Goal: Task Accomplishment & Management: Manage account settings

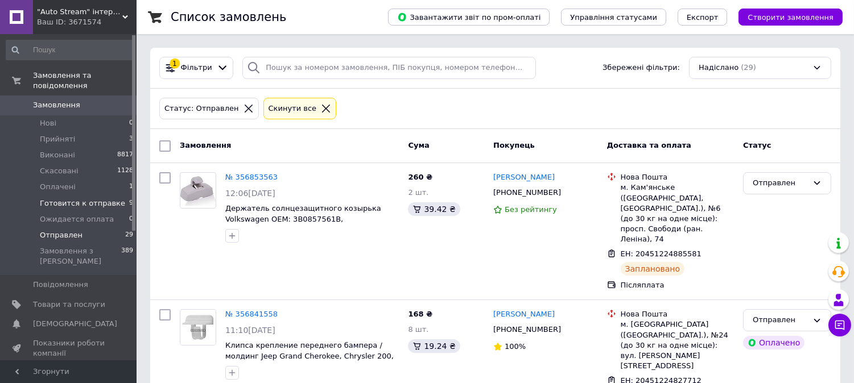
click at [92, 198] on span "Готовится к отправке" at bounding box center [82, 203] width 85 height 10
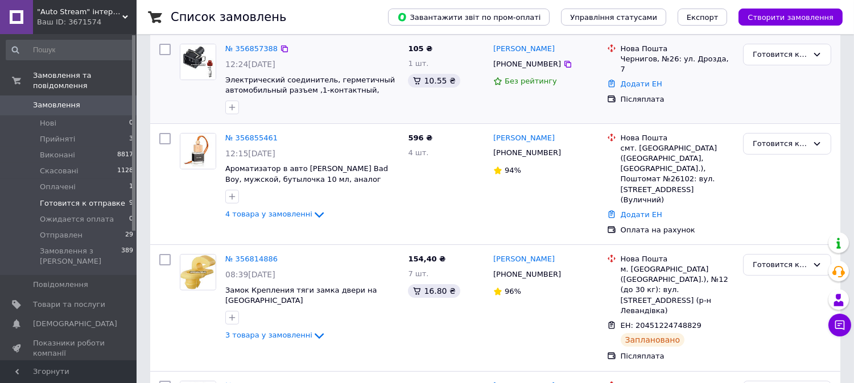
scroll to position [395, 0]
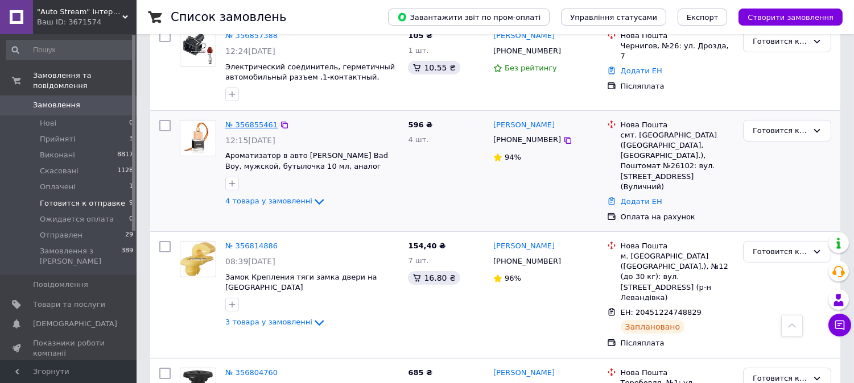
click at [245, 121] on link "№ 356855461" at bounding box center [251, 125] width 52 height 9
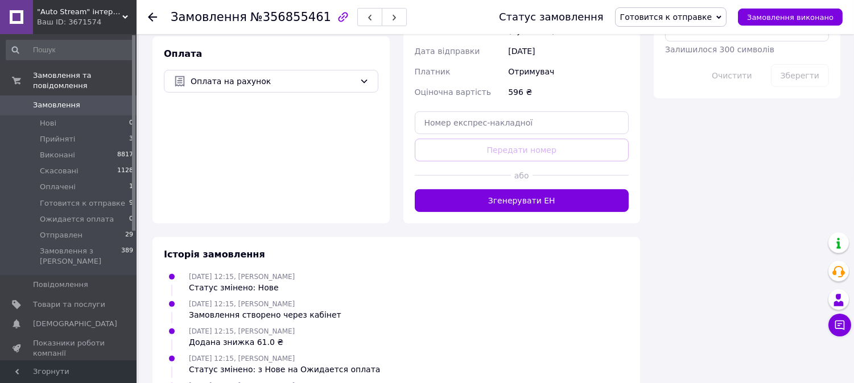
scroll to position [695, 0]
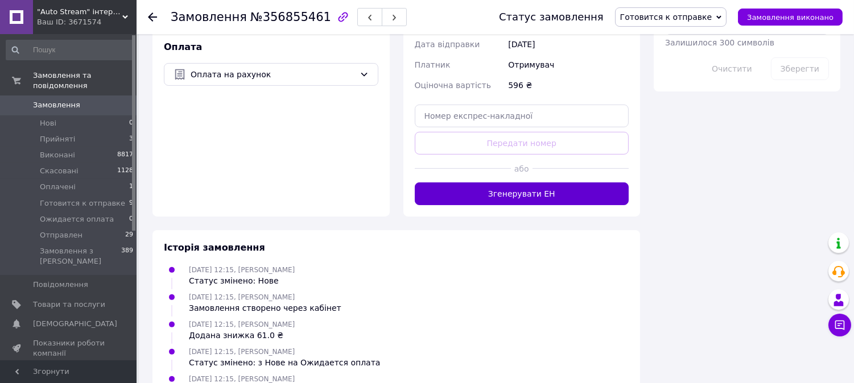
click at [525, 183] on button "Згенерувати ЕН" at bounding box center [522, 194] width 214 height 23
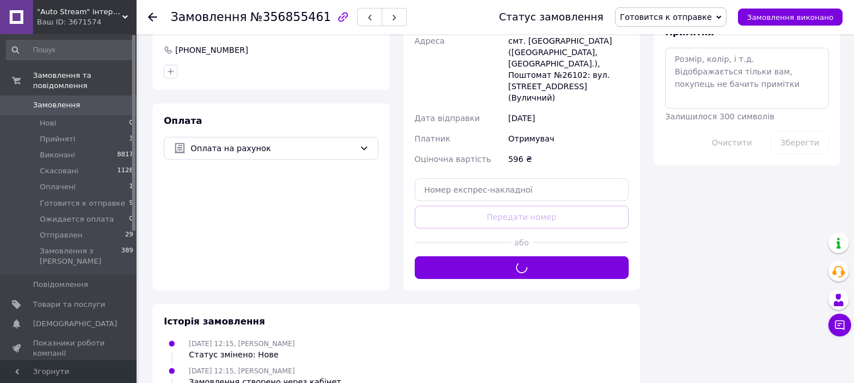
scroll to position [442, 0]
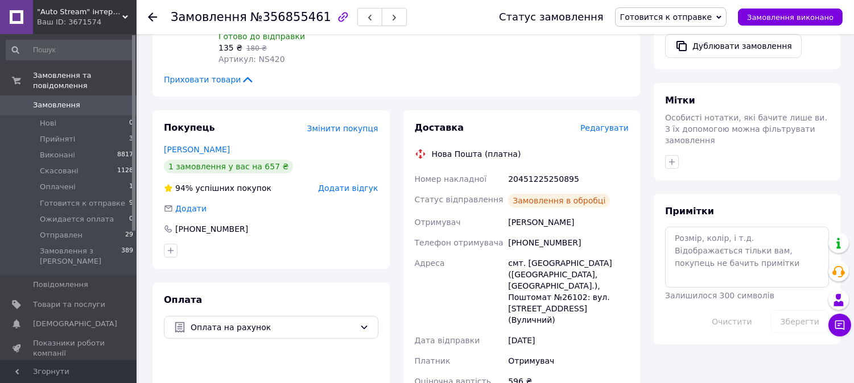
click at [541, 169] on div "20451225250895" at bounding box center [568, 179] width 125 height 20
click at [50, 134] on span "Прийняті" at bounding box center [57, 139] width 35 height 10
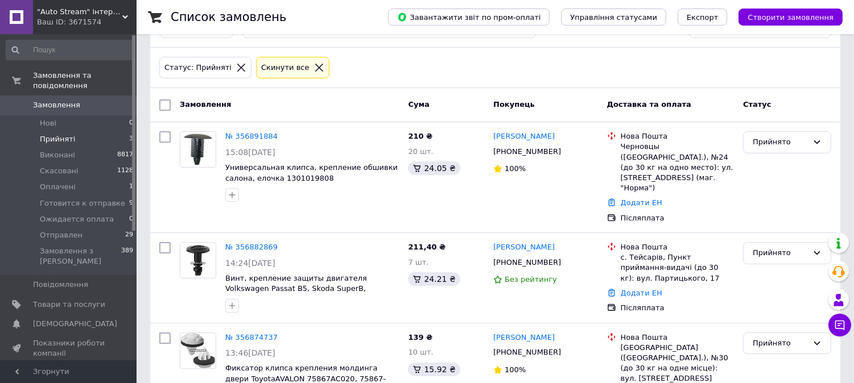
scroll to position [64, 0]
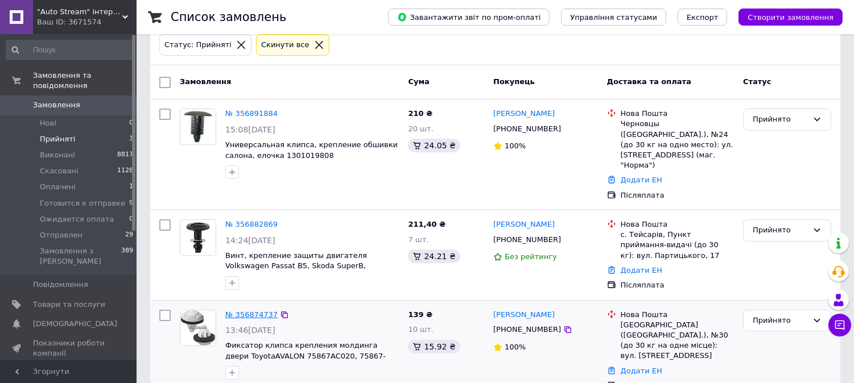
click at [255, 311] on link "№ 356874737" at bounding box center [251, 315] width 52 height 9
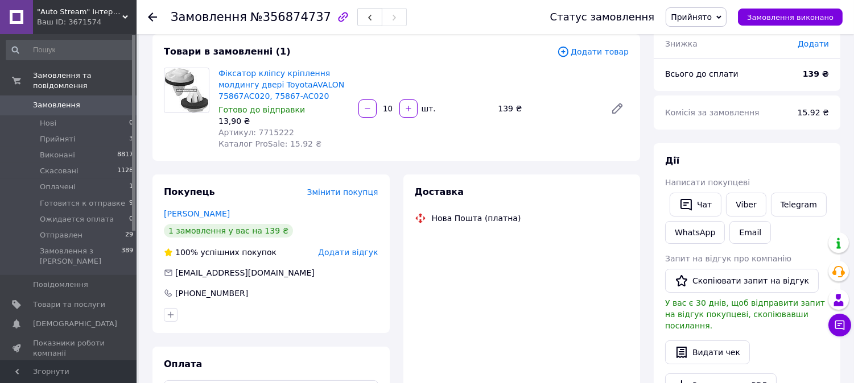
click at [705, 18] on span "Прийнято" at bounding box center [691, 17] width 41 height 9
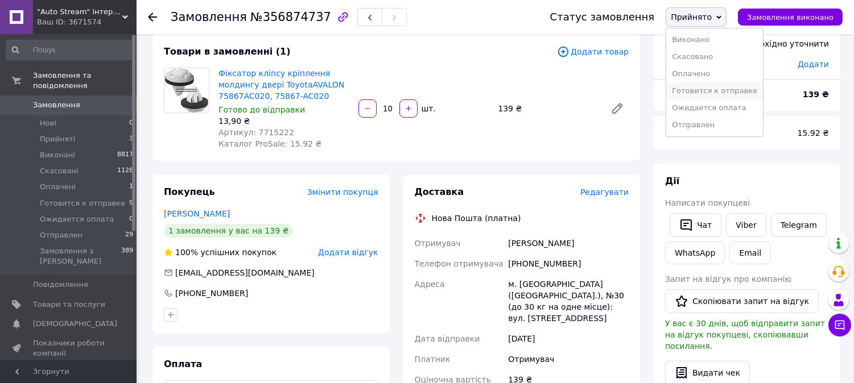
click at [706, 94] on li "Готовится к отправке" at bounding box center [714, 90] width 97 height 17
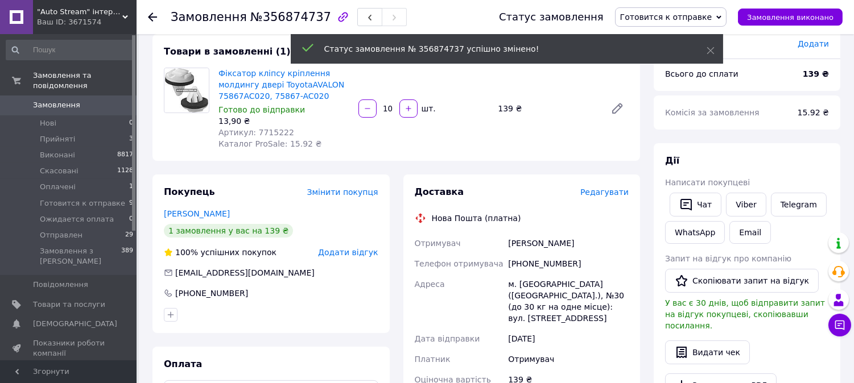
click at [519, 241] on div "Шульга Алексей" at bounding box center [568, 243] width 125 height 20
copy div "Шульга Алексей"
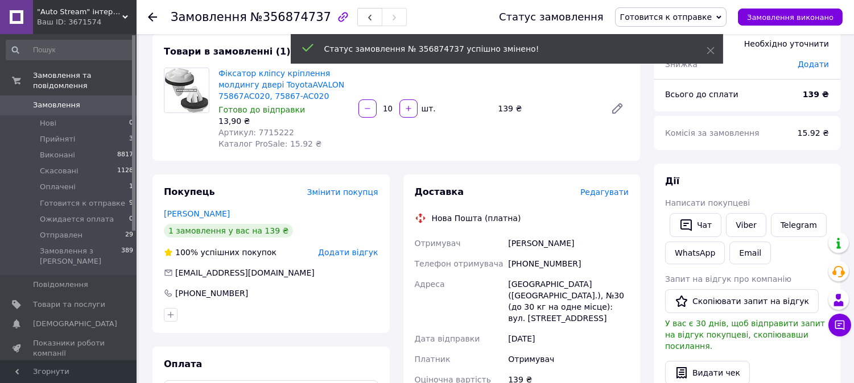
drag, startPoint x: 737, startPoint y: 208, endPoint x: 611, endPoint y: 148, distance: 139.4
click at [736, 208] on div "Дії Написати покупцеві   Чат Viber Telegram WhatsApp Email Запит на відгук про …" at bounding box center [747, 325] width 164 height 300
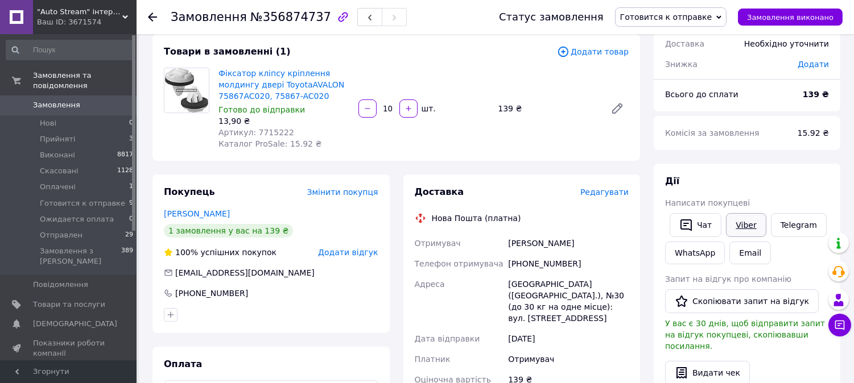
click at [739, 220] on link "Viber" at bounding box center [746, 225] width 40 height 24
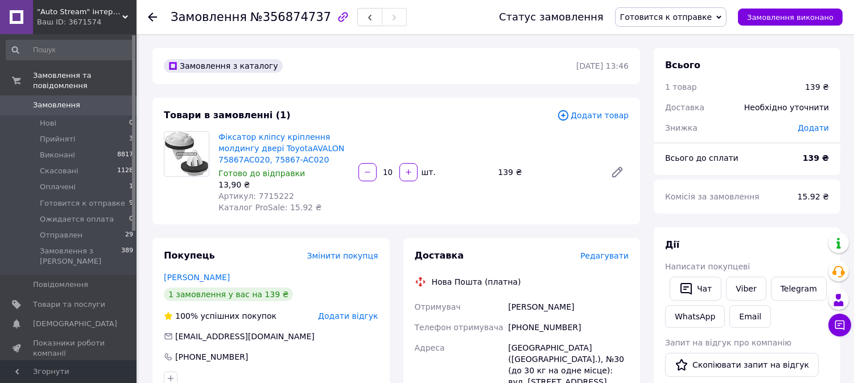
click at [149, 16] on use at bounding box center [152, 17] width 9 height 9
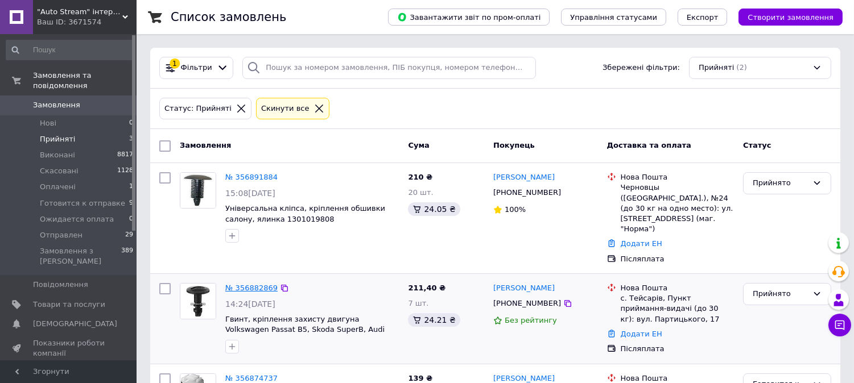
click at [260, 284] on link "№ 356882869" at bounding box center [251, 288] width 52 height 9
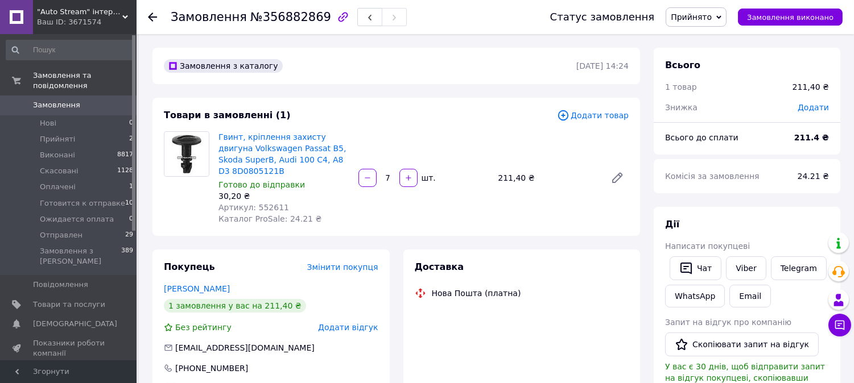
click at [710, 15] on span "Прийнято" at bounding box center [691, 17] width 41 height 9
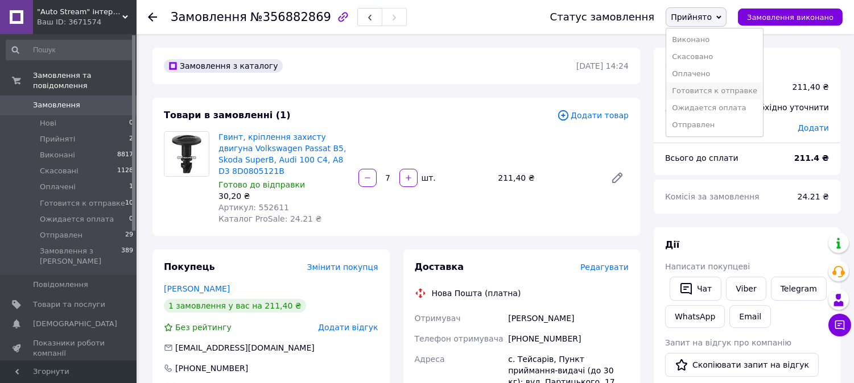
click at [714, 89] on li "Готовится к отправке" at bounding box center [714, 90] width 97 height 17
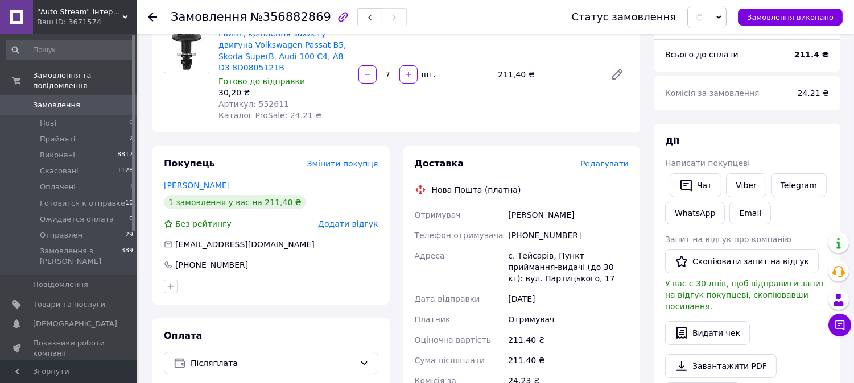
scroll to position [126, 0]
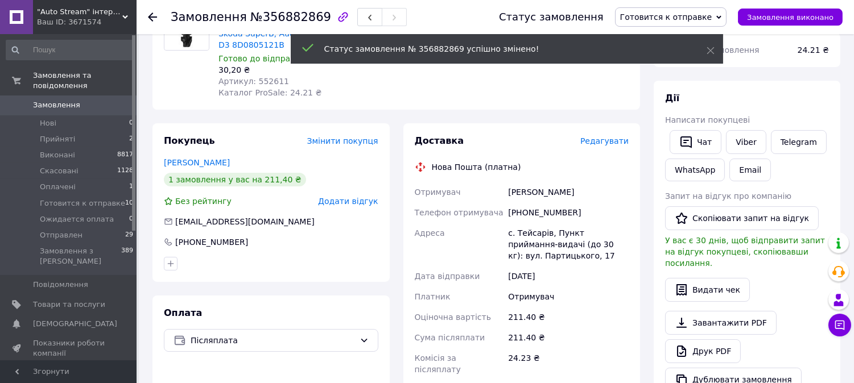
click at [531, 192] on div "Трембецький Тарас" at bounding box center [568, 192] width 125 height 20
copy div "Трембецький Тарас"
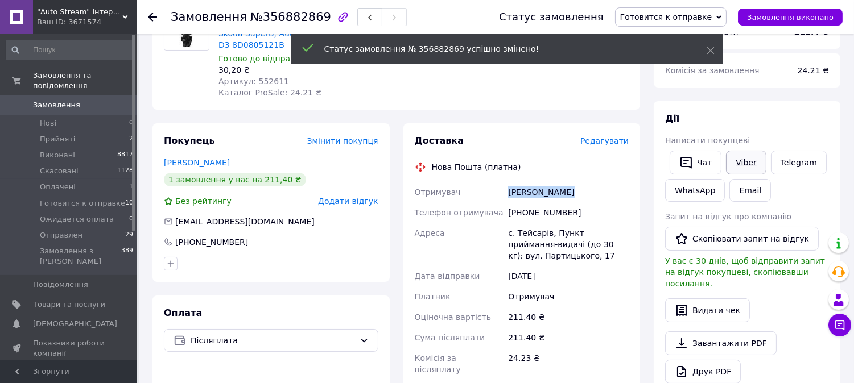
click at [746, 161] on link "Viber" at bounding box center [746, 163] width 40 height 24
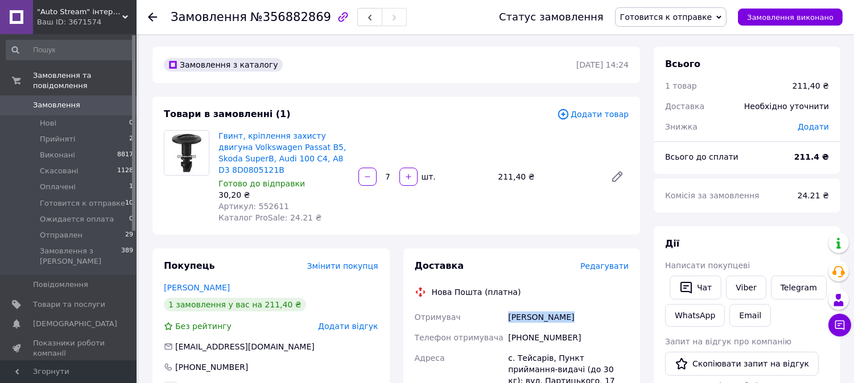
scroll to position [0, 0]
click at [789, 287] on link "Telegram" at bounding box center [799, 289] width 56 height 24
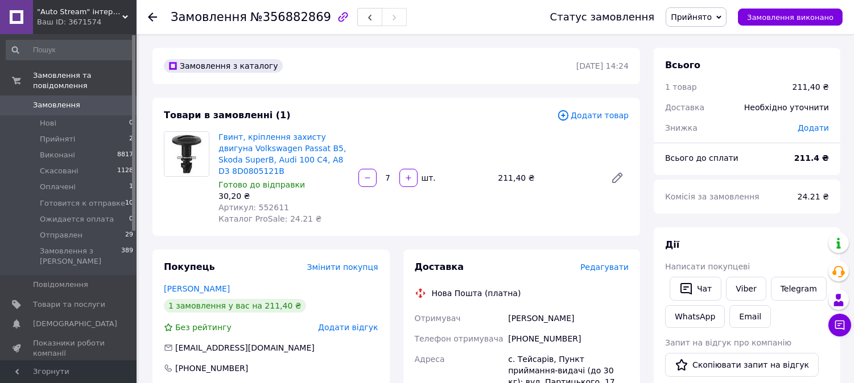
click at [698, 20] on span "Прийнято" at bounding box center [691, 17] width 41 height 9
click at [701, 89] on li "Готовится к отправке" at bounding box center [714, 90] width 97 height 17
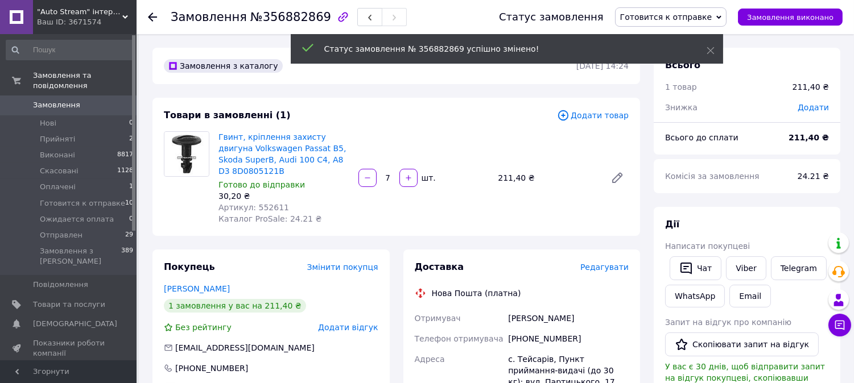
click at [151, 16] on icon at bounding box center [152, 17] width 9 height 9
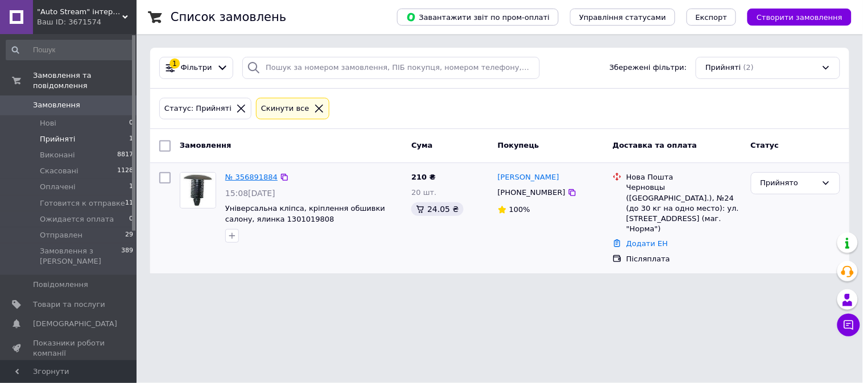
click at [246, 179] on link "№ 356891884" at bounding box center [251, 177] width 52 height 9
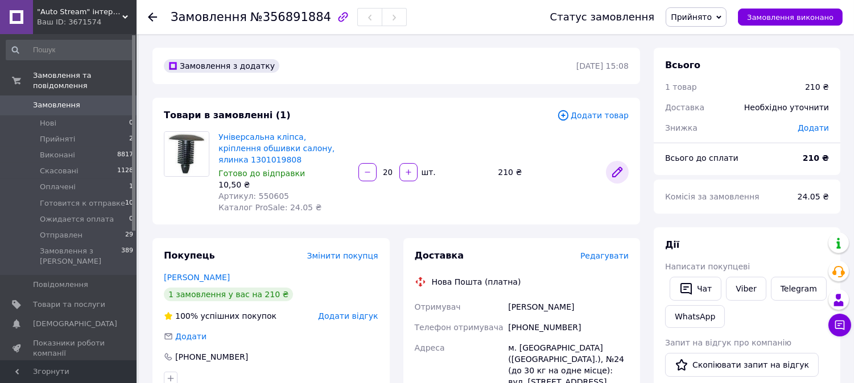
click at [624, 175] on link at bounding box center [617, 172] width 23 height 23
click at [749, 293] on link "Viber" at bounding box center [746, 289] width 40 height 24
click at [518, 308] on div "Дячук Сергей" at bounding box center [568, 307] width 125 height 20
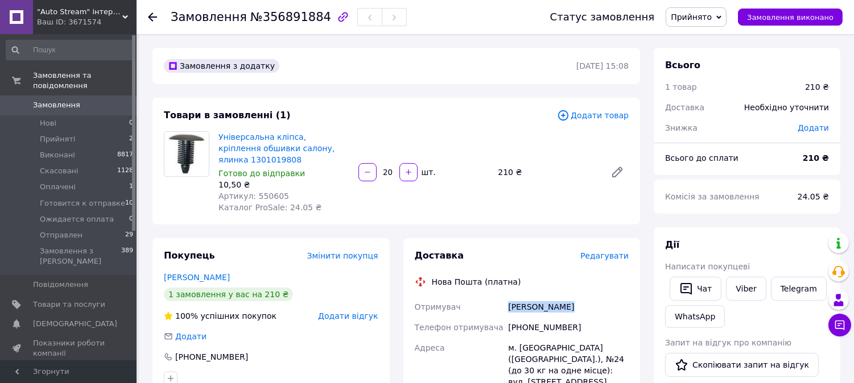
copy div "Дячук Сергей"
click at [726, 20] on span "Прийнято" at bounding box center [695, 16] width 61 height 19
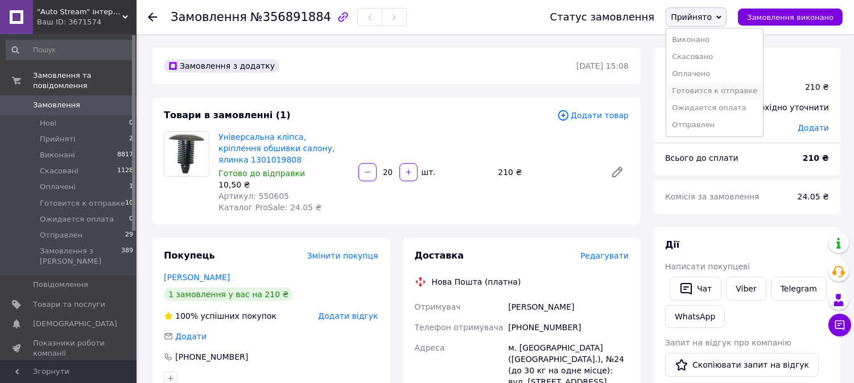
click at [712, 93] on li "Готовится к отправке" at bounding box center [714, 90] width 97 height 17
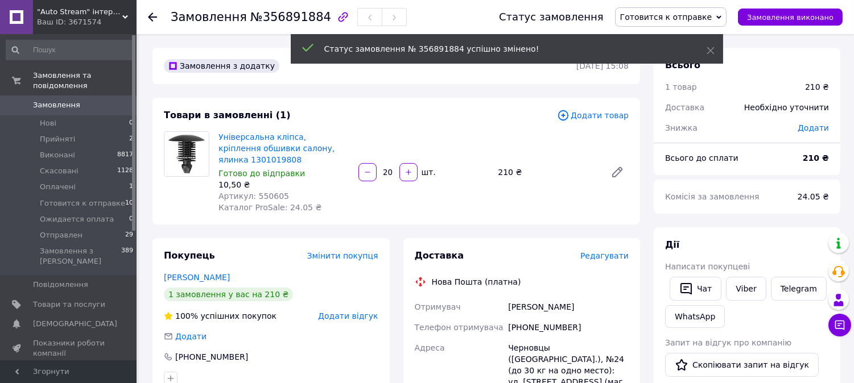
click at [152, 13] on use at bounding box center [152, 17] width 9 height 9
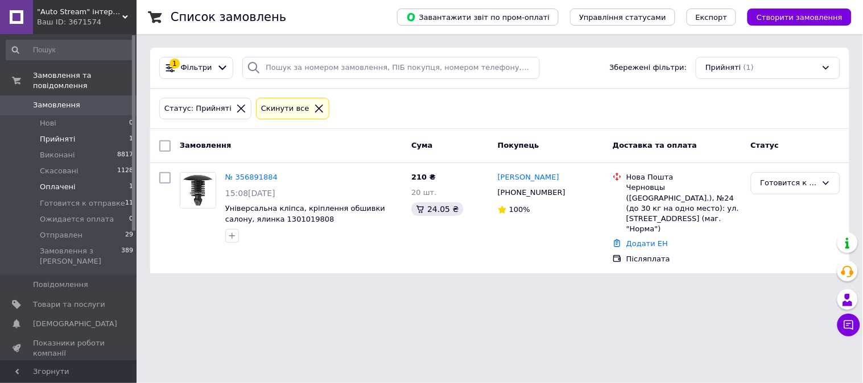
click at [56, 182] on span "Оплачені" at bounding box center [58, 187] width 36 height 10
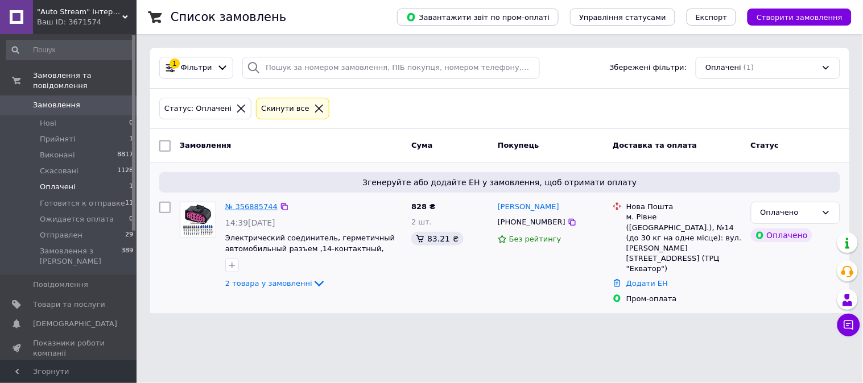
click at [258, 206] on link "№ 356885744" at bounding box center [251, 206] width 52 height 9
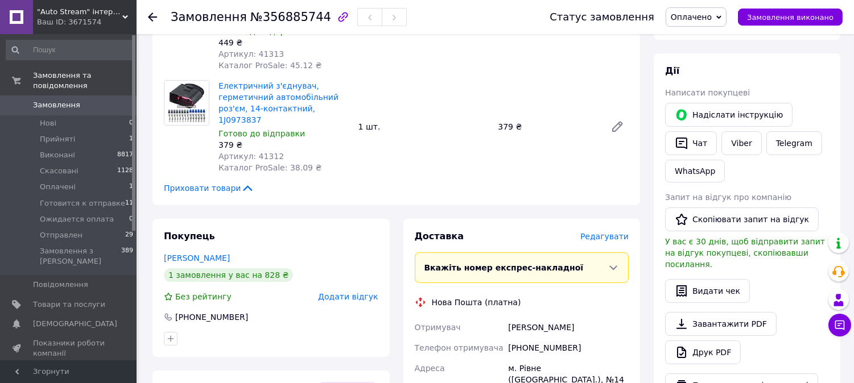
scroll to position [189, 0]
click at [741, 143] on link "Viber" at bounding box center [741, 143] width 40 height 24
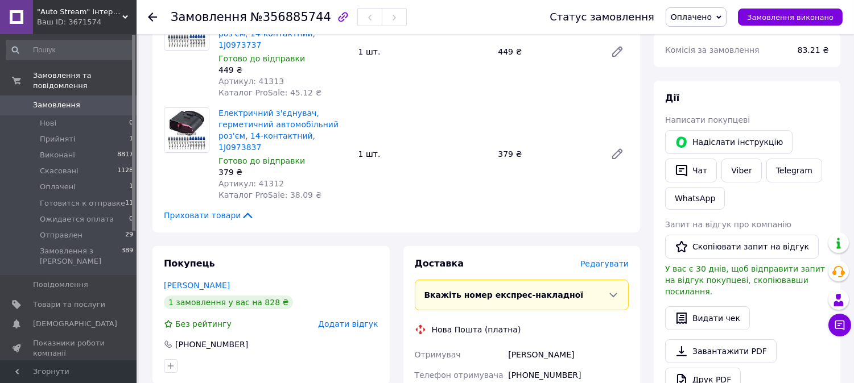
scroll to position [0, 0]
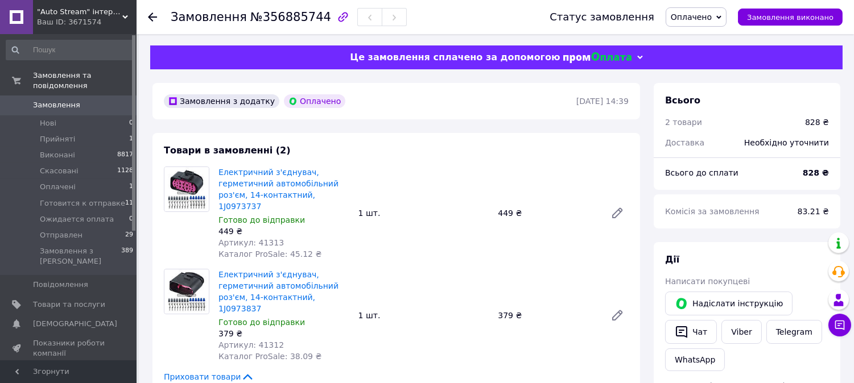
click at [708, 13] on span "Оплачено" at bounding box center [691, 17] width 41 height 9
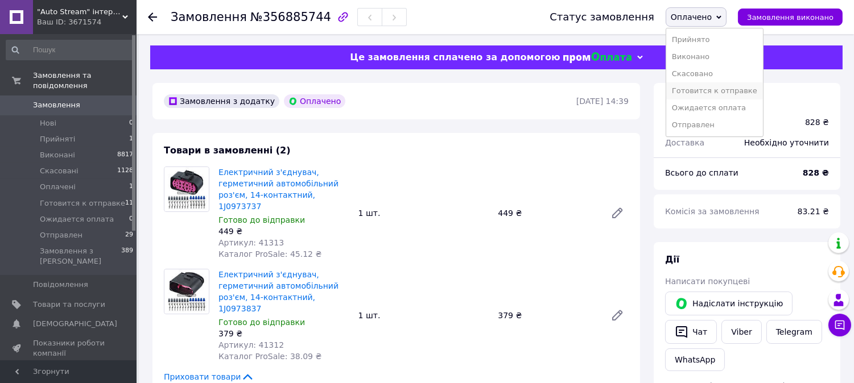
click at [706, 92] on li "Готовится к отправке" at bounding box center [714, 90] width 97 height 17
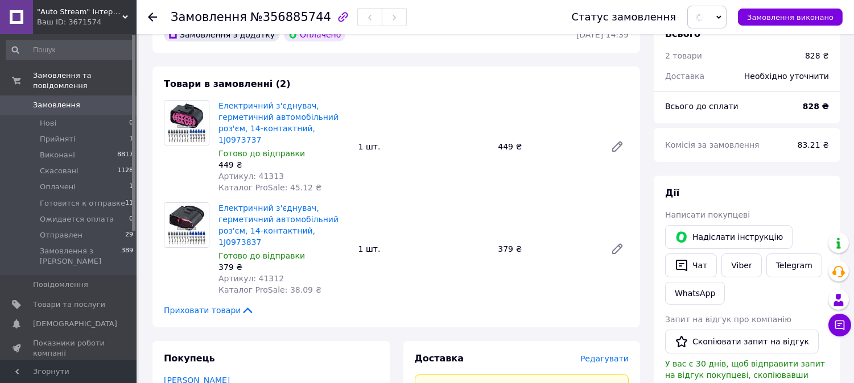
scroll to position [316, 0]
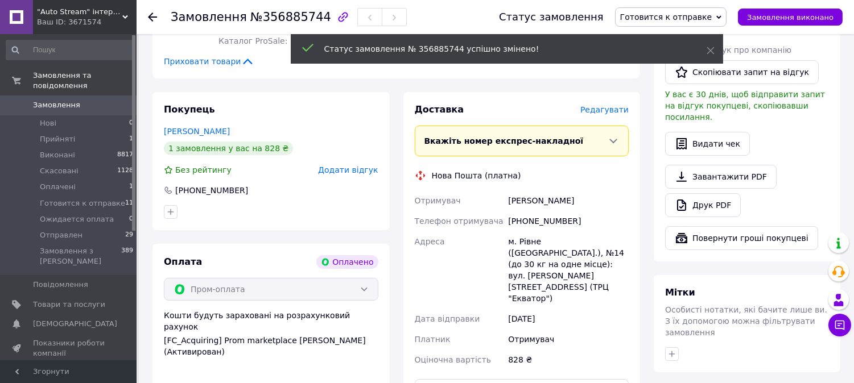
click at [521, 191] on div "Логинов Александр" at bounding box center [568, 201] width 125 height 20
copy div "Логинов Александр"
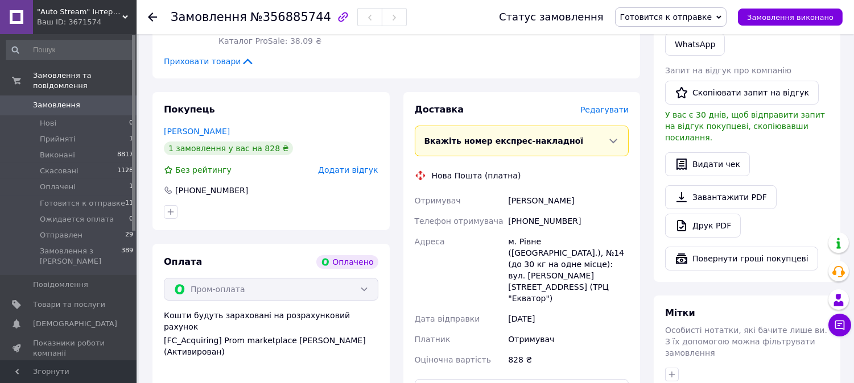
click at [156, 15] on icon at bounding box center [152, 17] width 9 height 9
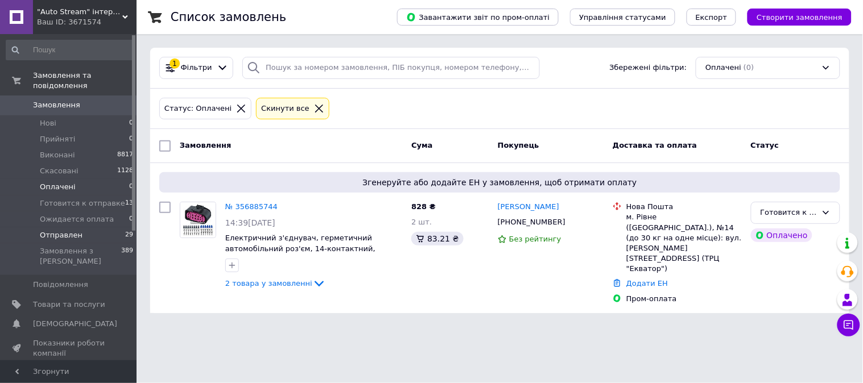
click at [53, 230] on span "Отправлен" at bounding box center [61, 235] width 43 height 10
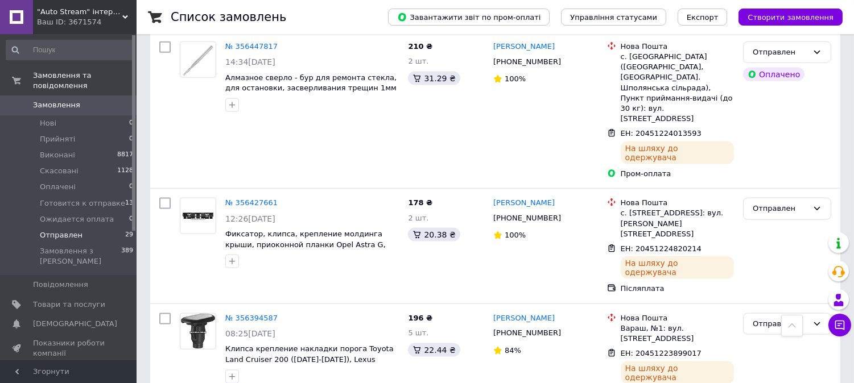
scroll to position [2872, 0]
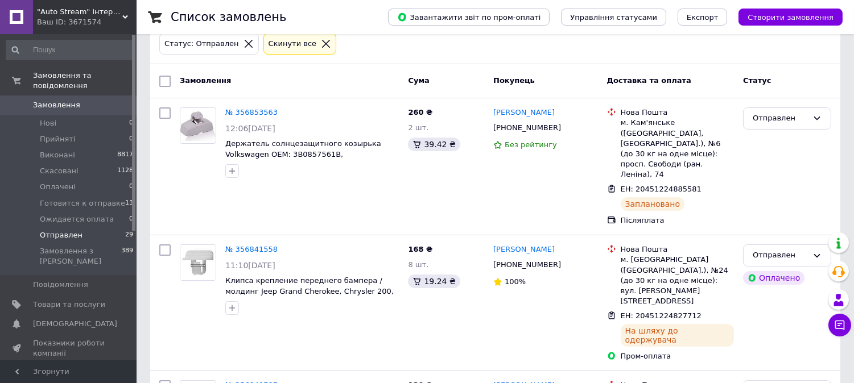
scroll to position [0, 0]
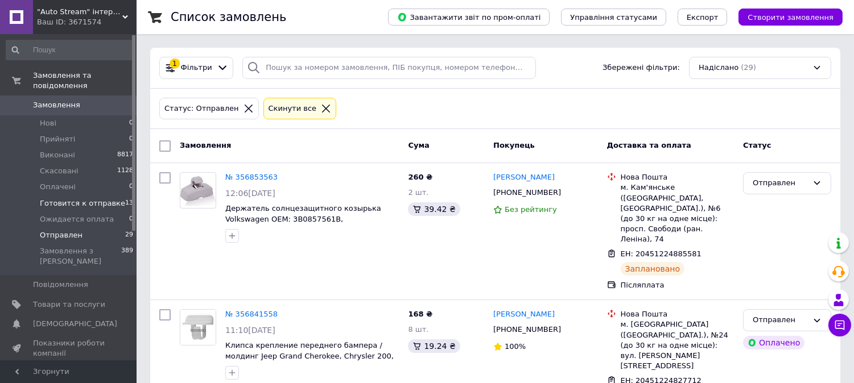
click at [65, 198] on span "Готовится к отправке" at bounding box center [82, 203] width 85 height 10
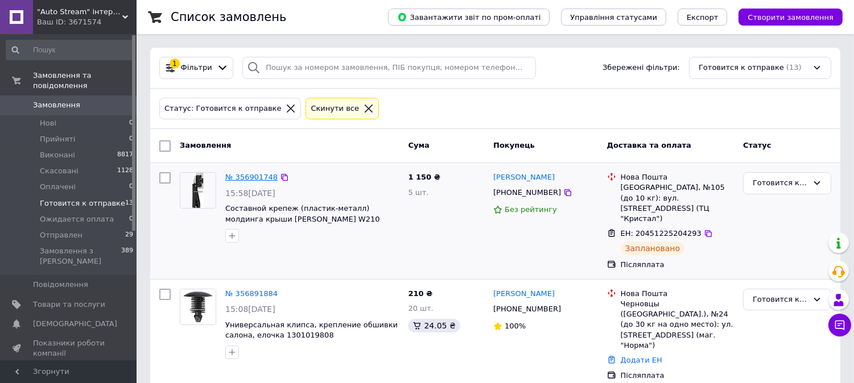
click at [236, 176] on link "№ 356901748" at bounding box center [251, 177] width 52 height 9
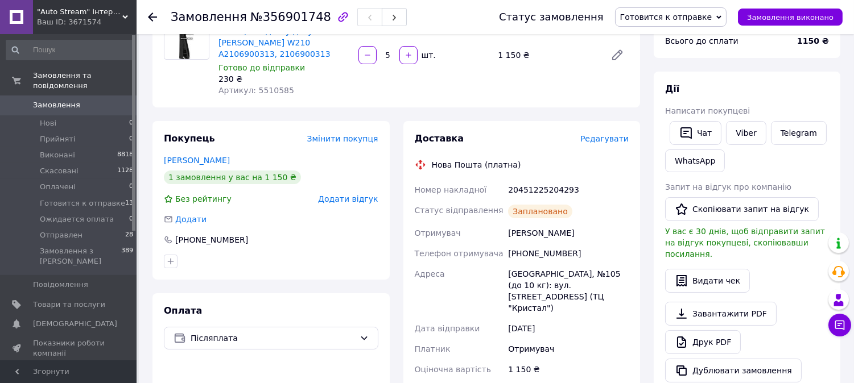
scroll to position [126, 0]
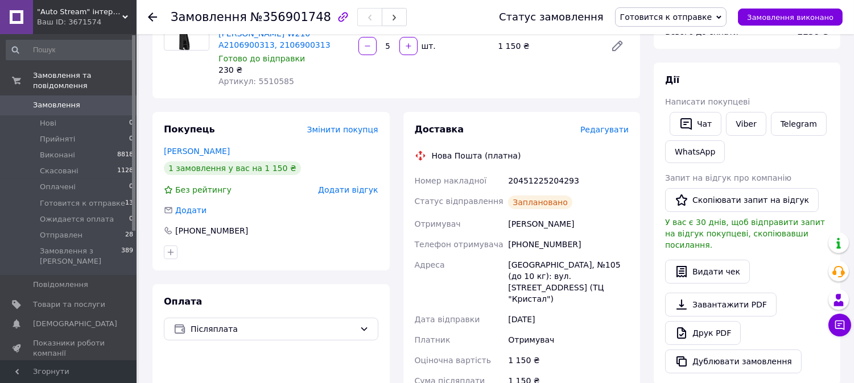
click at [520, 179] on div "20451225204293" at bounding box center [568, 181] width 125 height 20
copy div "20451225204293"
click at [752, 122] on link "Viber" at bounding box center [746, 124] width 40 height 24
click at [684, 13] on span "Готовится к отправке" at bounding box center [666, 17] width 92 height 9
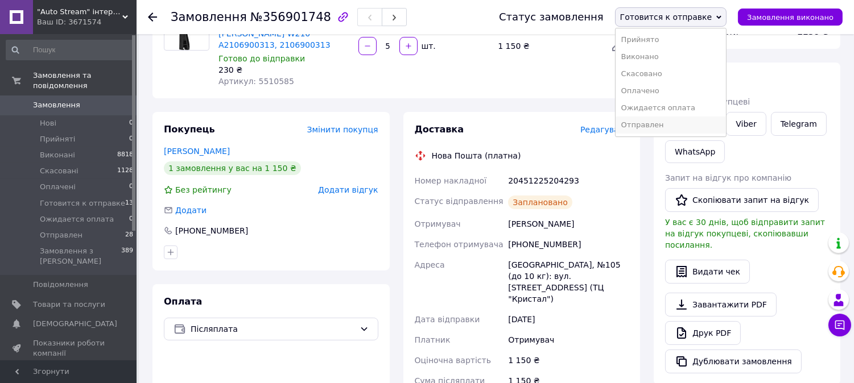
click at [658, 129] on li "Отправлен" at bounding box center [670, 125] width 110 height 17
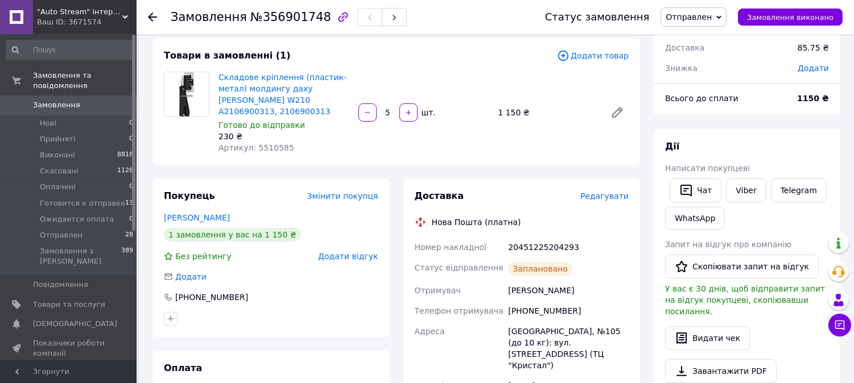
scroll to position [0, 0]
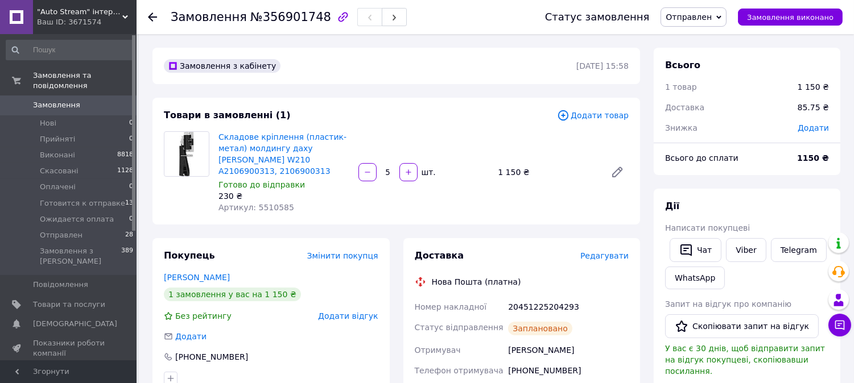
click at [152, 16] on icon at bounding box center [152, 17] width 9 height 9
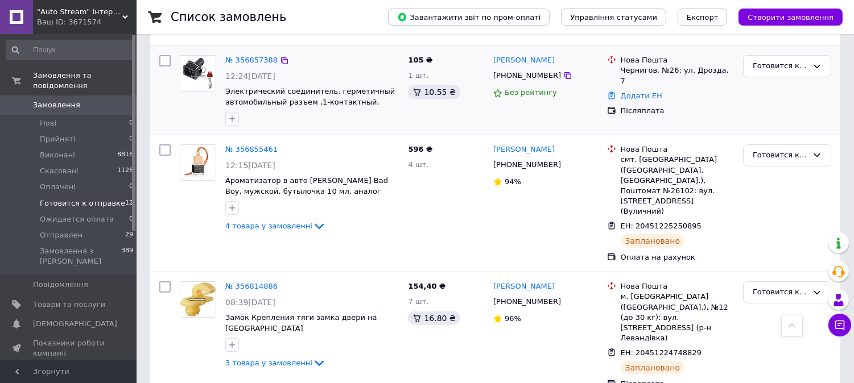
scroll to position [580, 0]
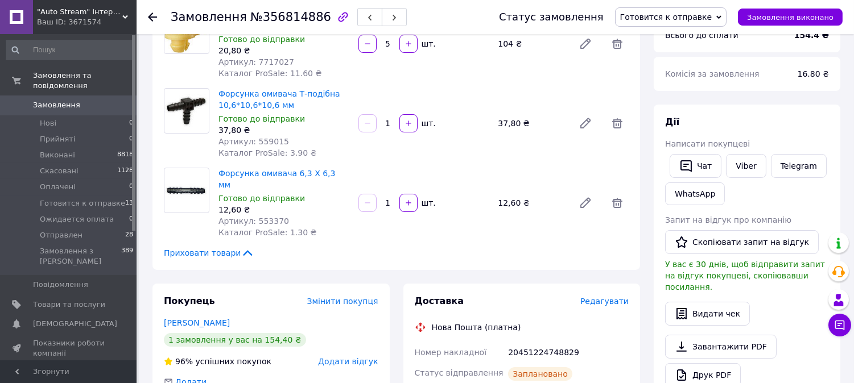
scroll to position [316, 0]
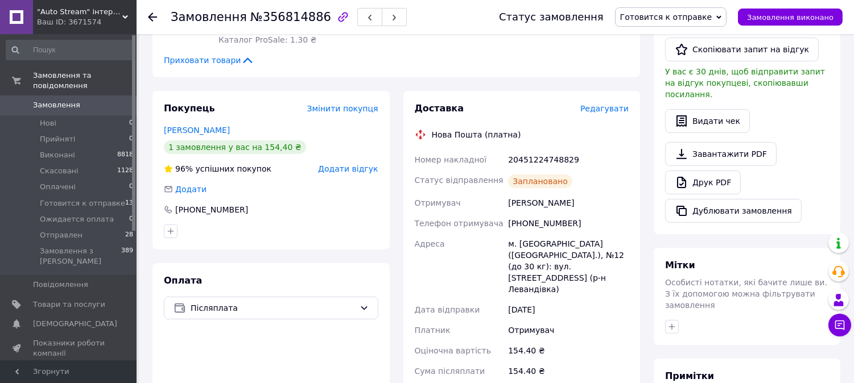
click at [547, 150] on div "20451224748829" at bounding box center [568, 160] width 125 height 20
copy div "20451224748829"
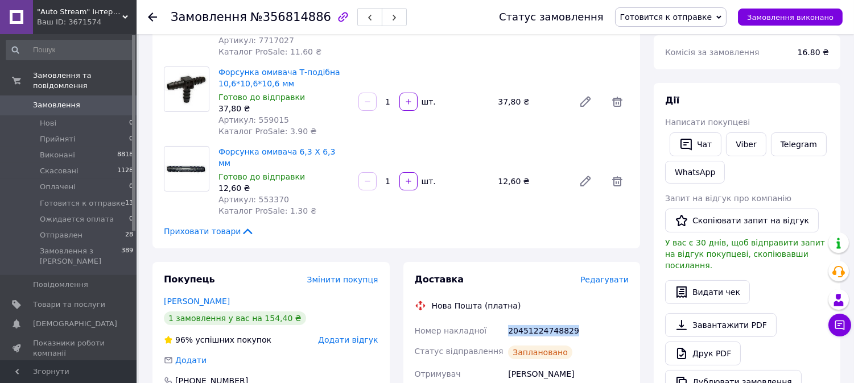
scroll to position [126, 0]
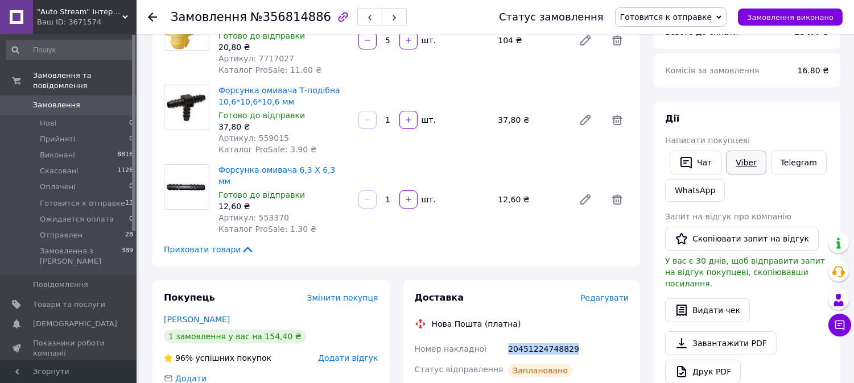
click at [751, 166] on link "Viber" at bounding box center [746, 163] width 40 height 24
click at [673, 19] on span "Готовится к отправке" at bounding box center [666, 17] width 92 height 9
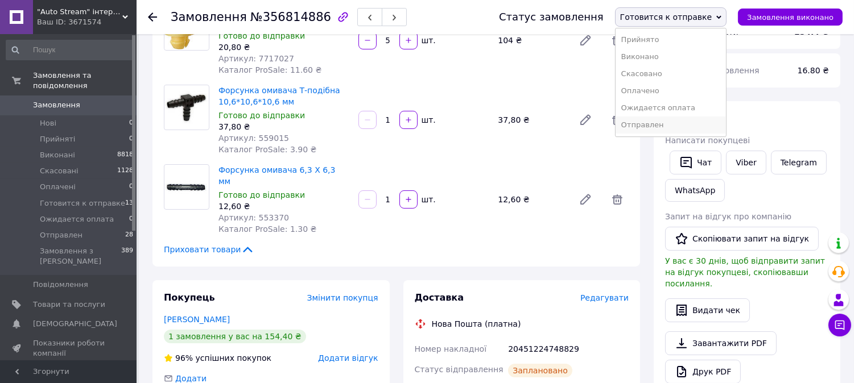
click at [666, 120] on li "Отправлен" at bounding box center [670, 125] width 110 height 17
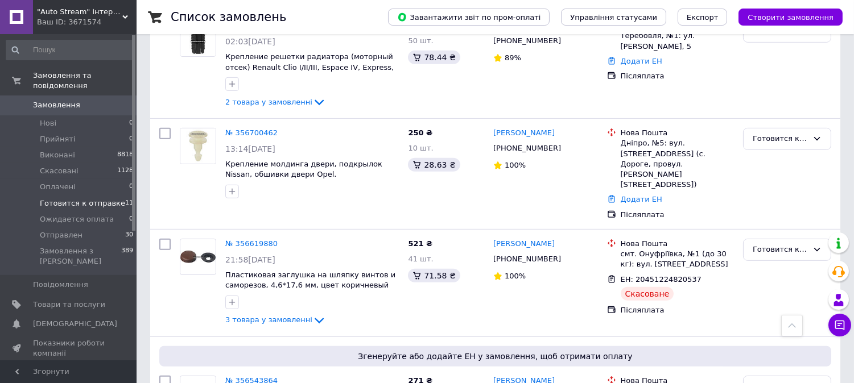
scroll to position [978, 0]
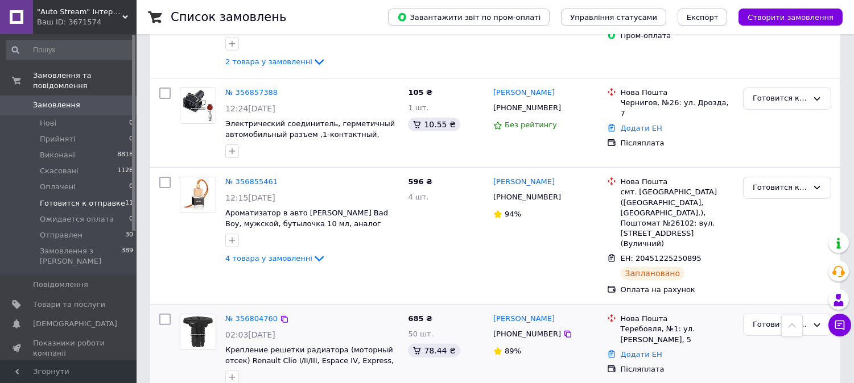
scroll to position [662, 0]
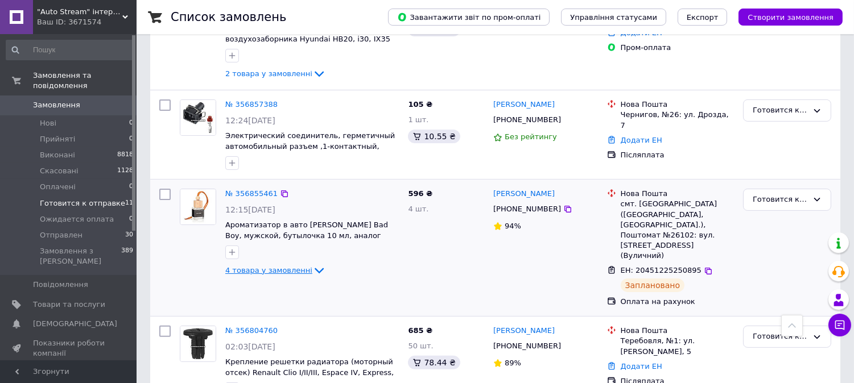
click at [312, 264] on icon at bounding box center [319, 271] width 14 height 14
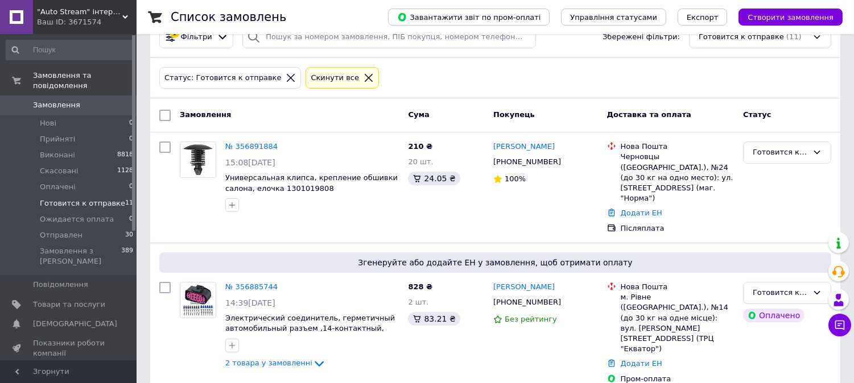
scroll to position [0, 0]
